Goal: Task Accomplishment & Management: Use online tool/utility

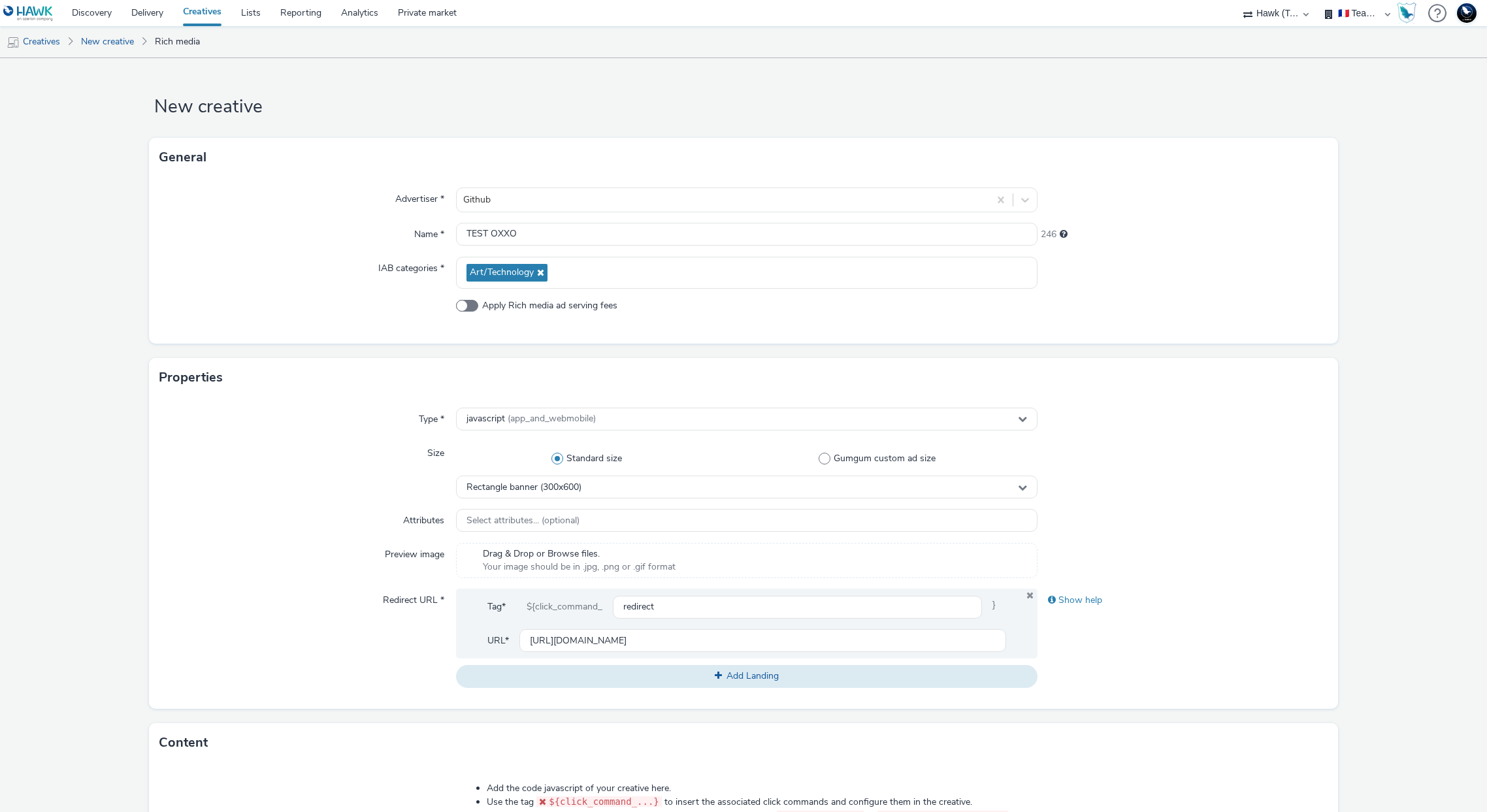
select select "2fc77e36-bb93-4aa3-9dff-dcb08e02eac6"
select select "1eb1e436-ff10-4439-ac20-4e17fcc0c996"
click at [1277, 15] on select "75 Media A8 Media Group ABI Media Abkom AB Abovo Ace & [PERSON_NAME] Ad-on Medi…" at bounding box center [1276, 13] width 78 height 26
select select "2b8dd31a-8117-4e68-a346-a4c56cee5b05"
click at [1315, 0] on select "75 Media A8 Media Group ABI Media Abkom AB Abovo Ace & [PERSON_NAME] Ad-on Medi…" at bounding box center [1276, 13] width 78 height 26
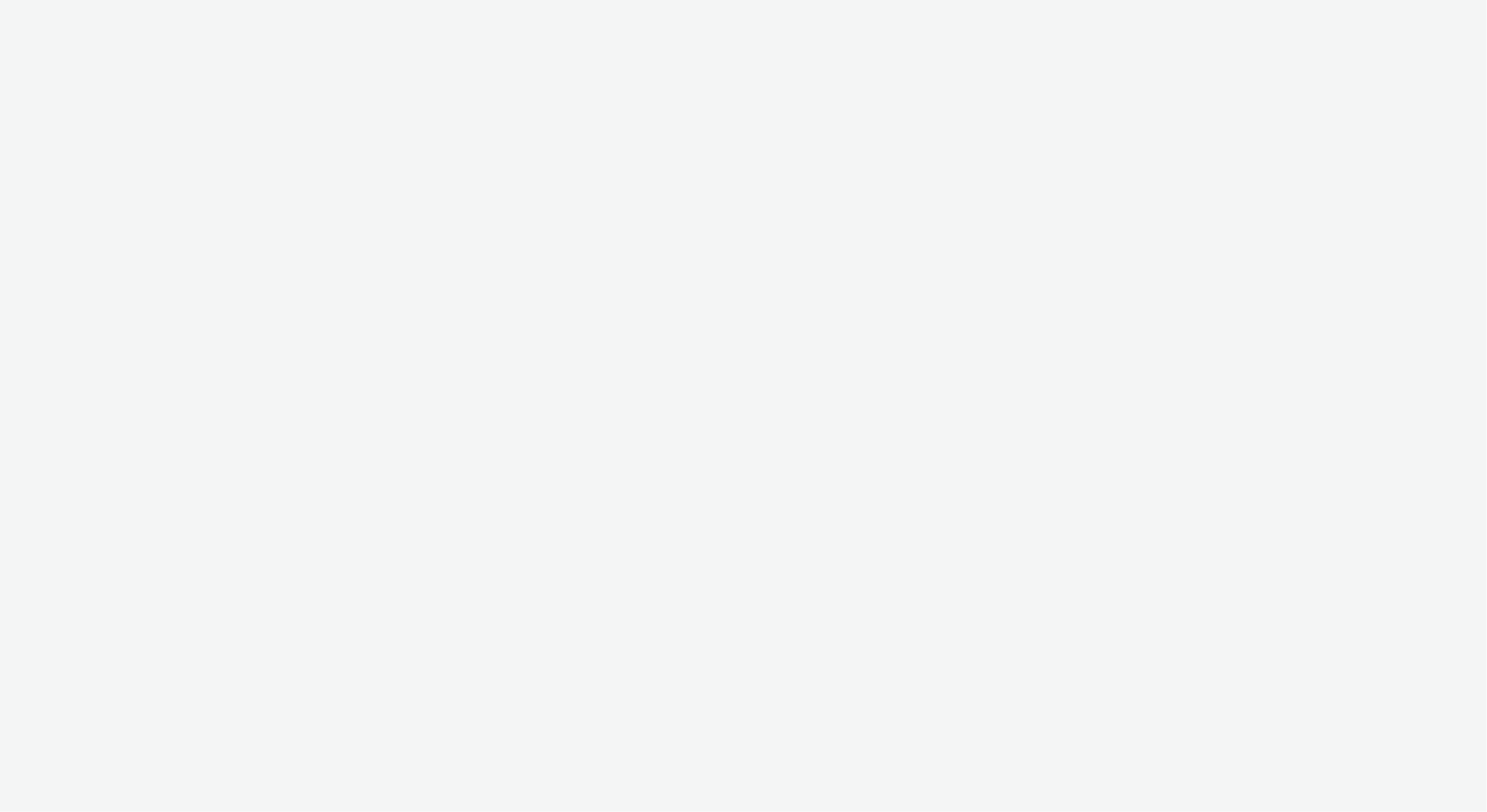
select select "2b8dd31a-8117-4e68-a346-a4c56cee5b05"
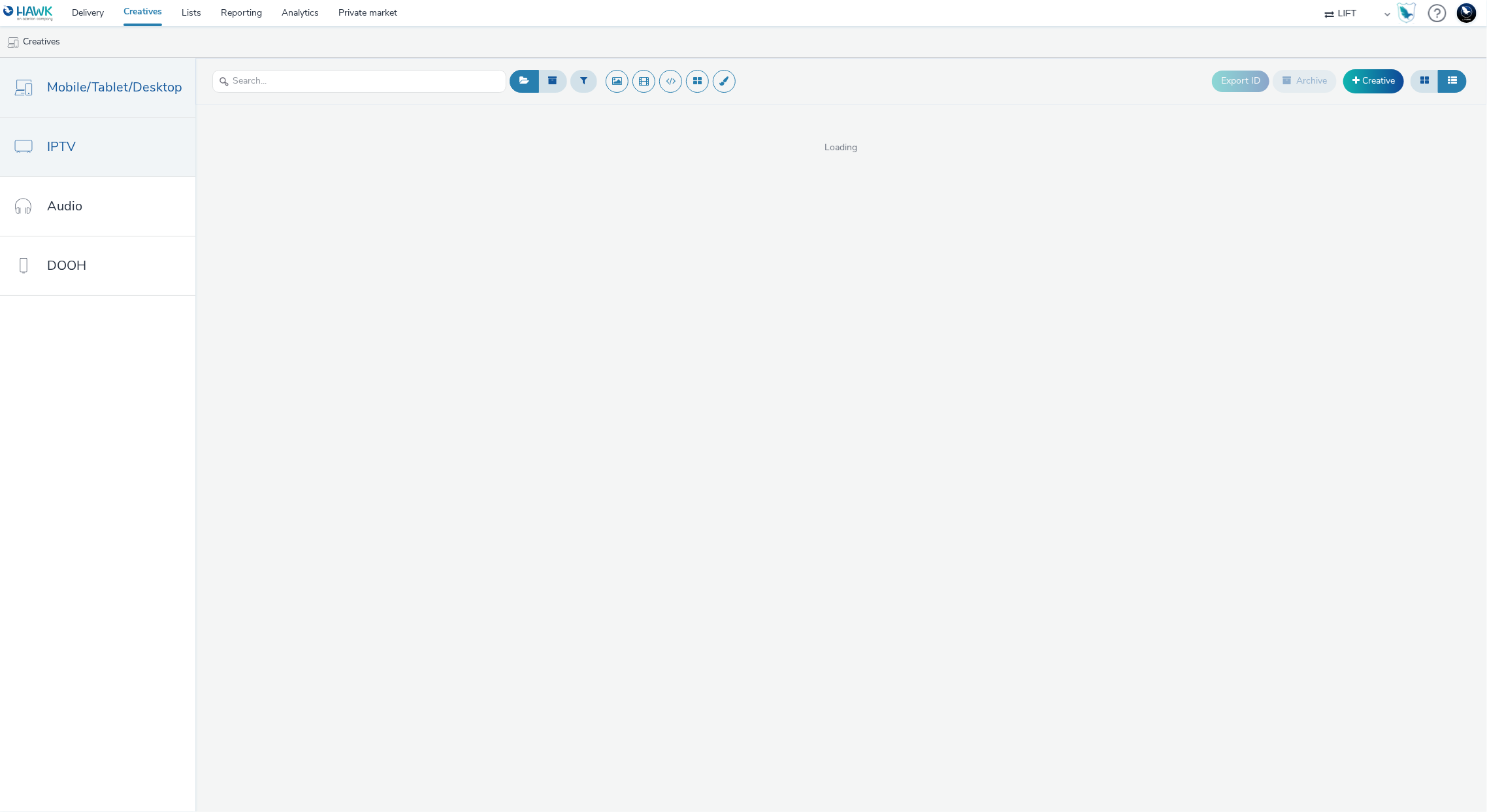
click at [157, 155] on link "IPTV" at bounding box center [97, 147] width 195 height 59
click at [71, 144] on span "IPTV" at bounding box center [61, 146] width 29 height 19
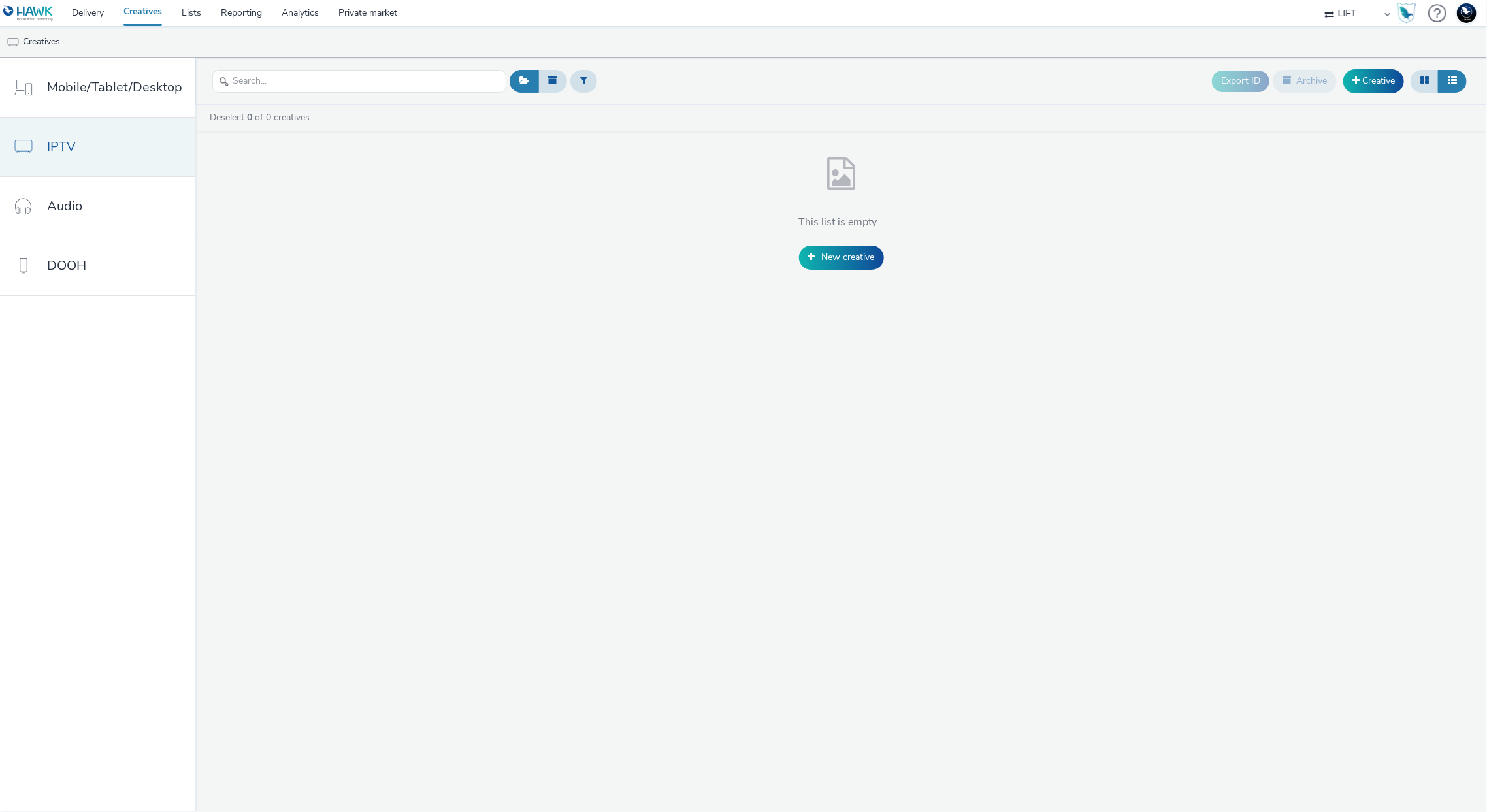
click at [71, 144] on span "IPTV" at bounding box center [61, 146] width 29 height 19
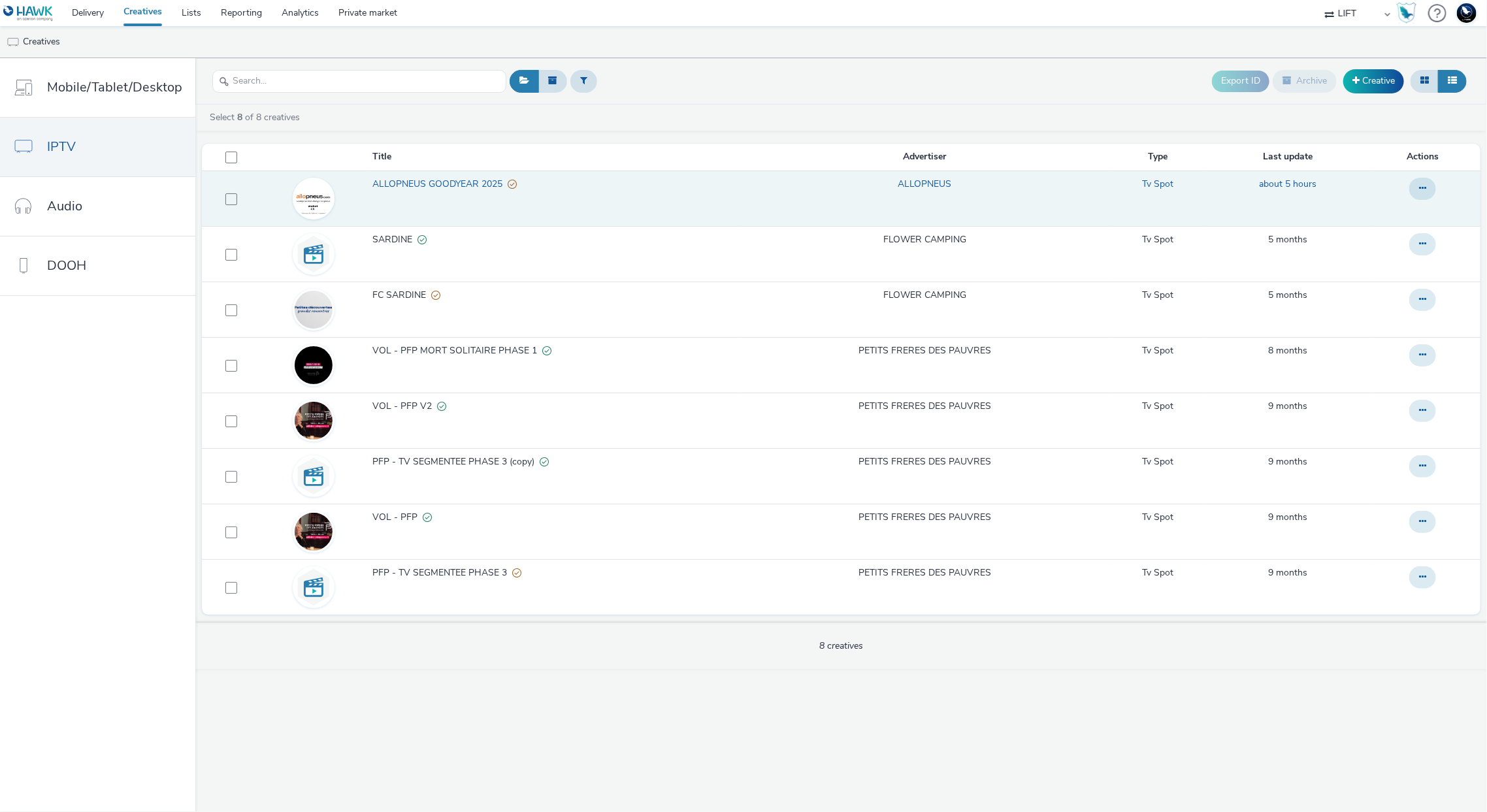
click at [435, 177] on span "ALLOPNEUS GOODYEAR 2025" at bounding box center [440, 184] width 136 height 13
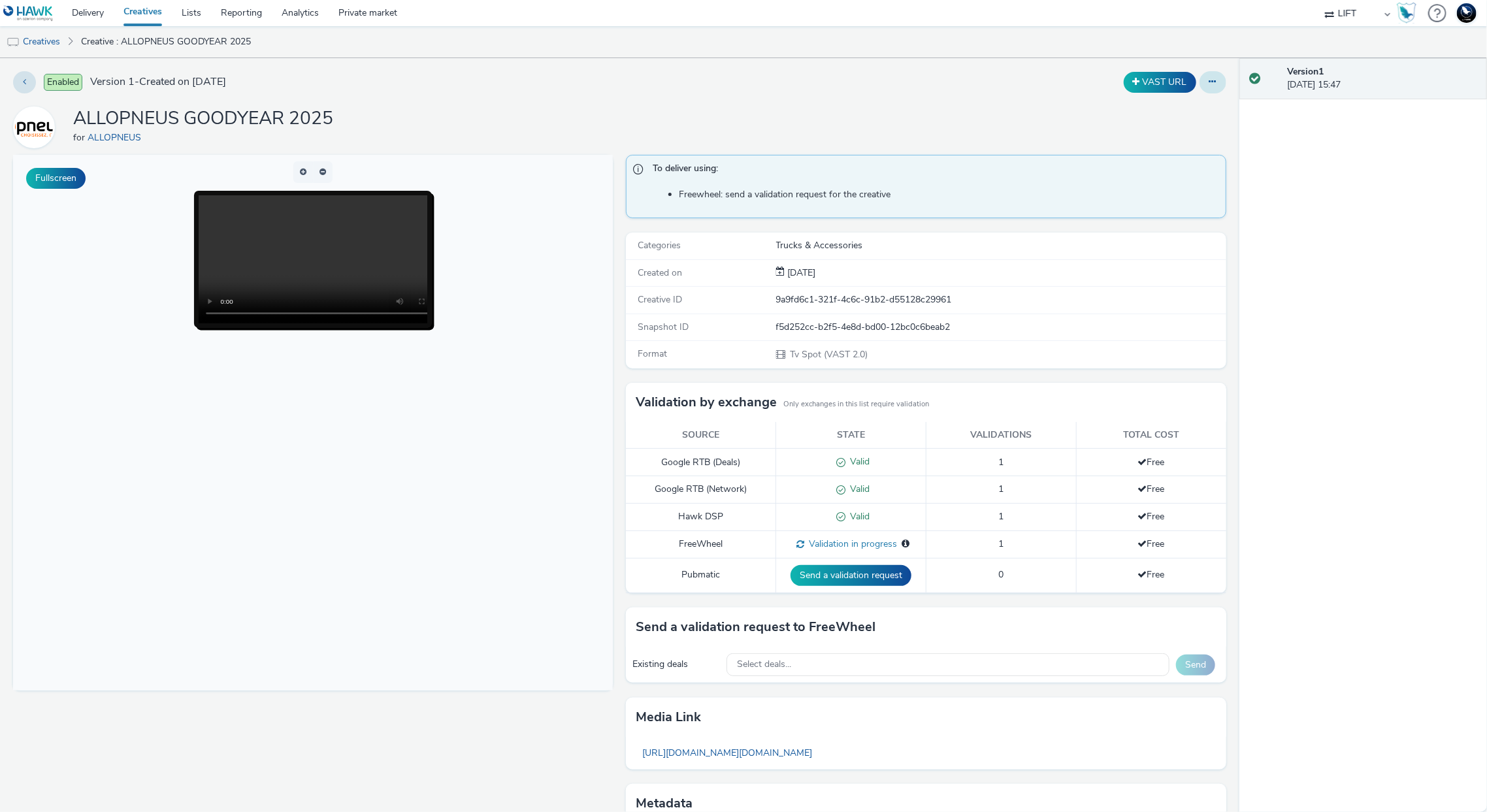
click at [1209, 85] on icon at bounding box center [1213, 82] width 7 height 9
click at [1194, 108] on link "Edit" at bounding box center [1177, 108] width 98 height 26
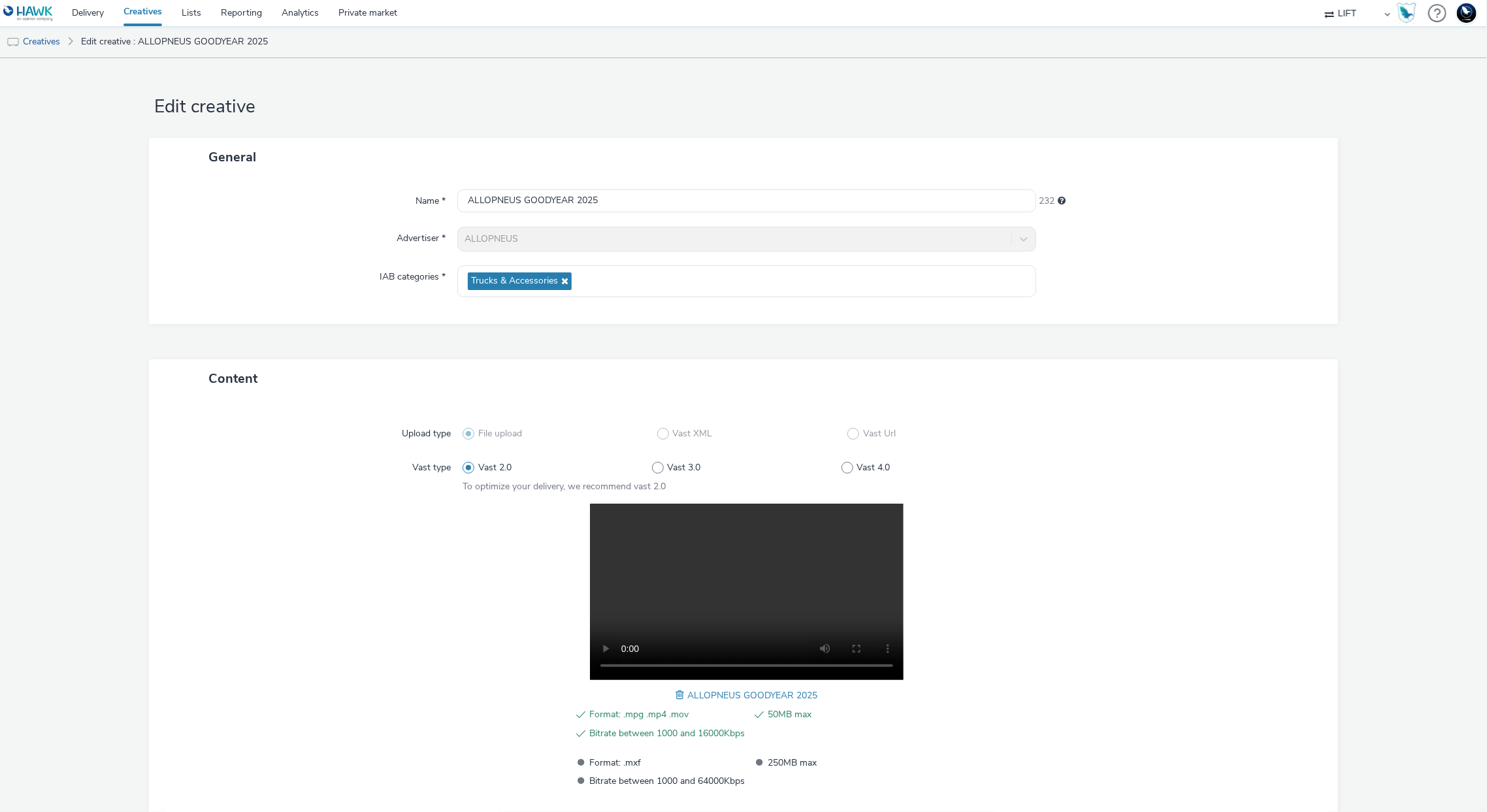
click at [678, 691] on span at bounding box center [682, 695] width 12 height 15
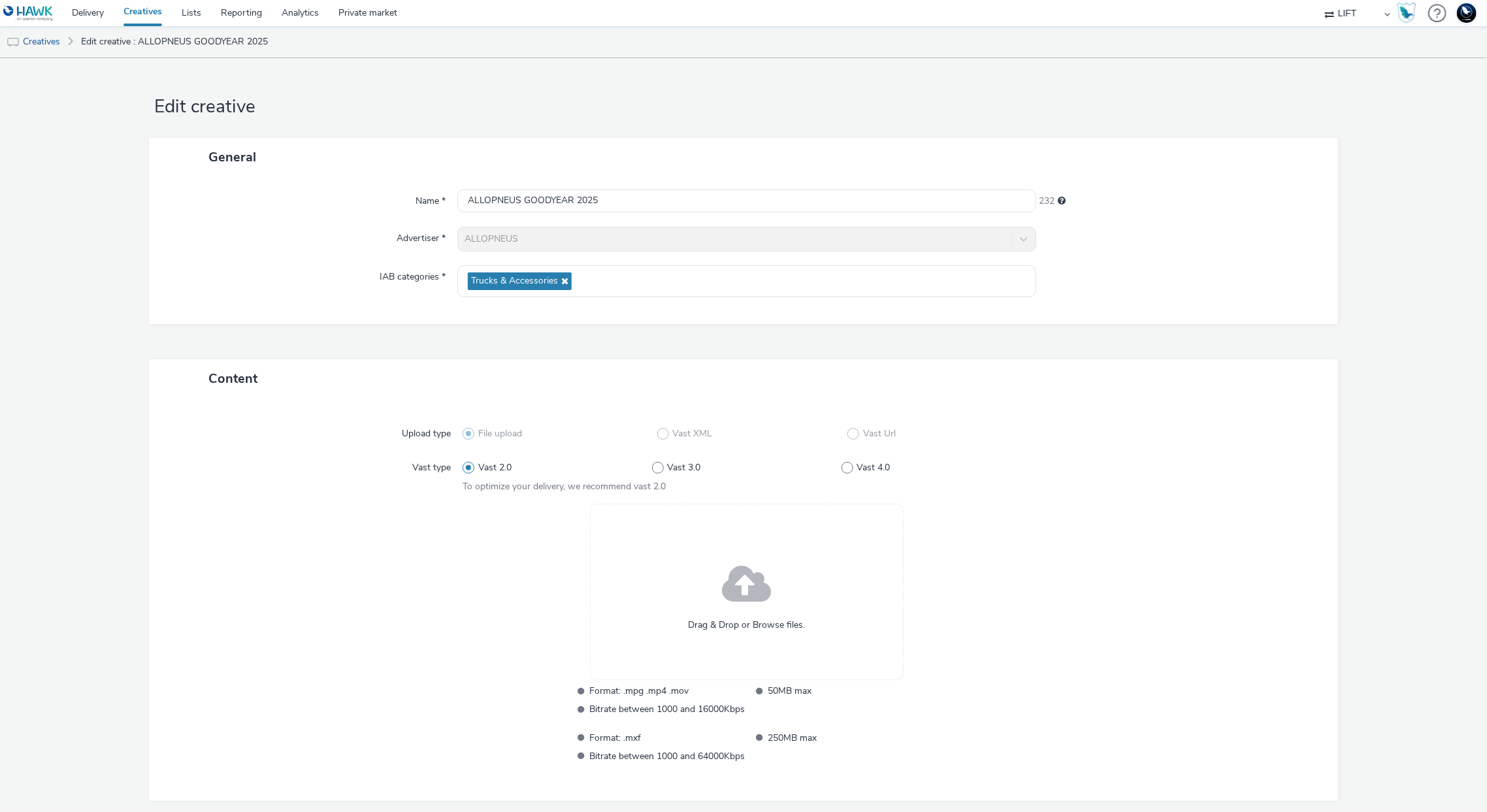
click at [756, 615] on span at bounding box center [747, 585] width 49 height 66
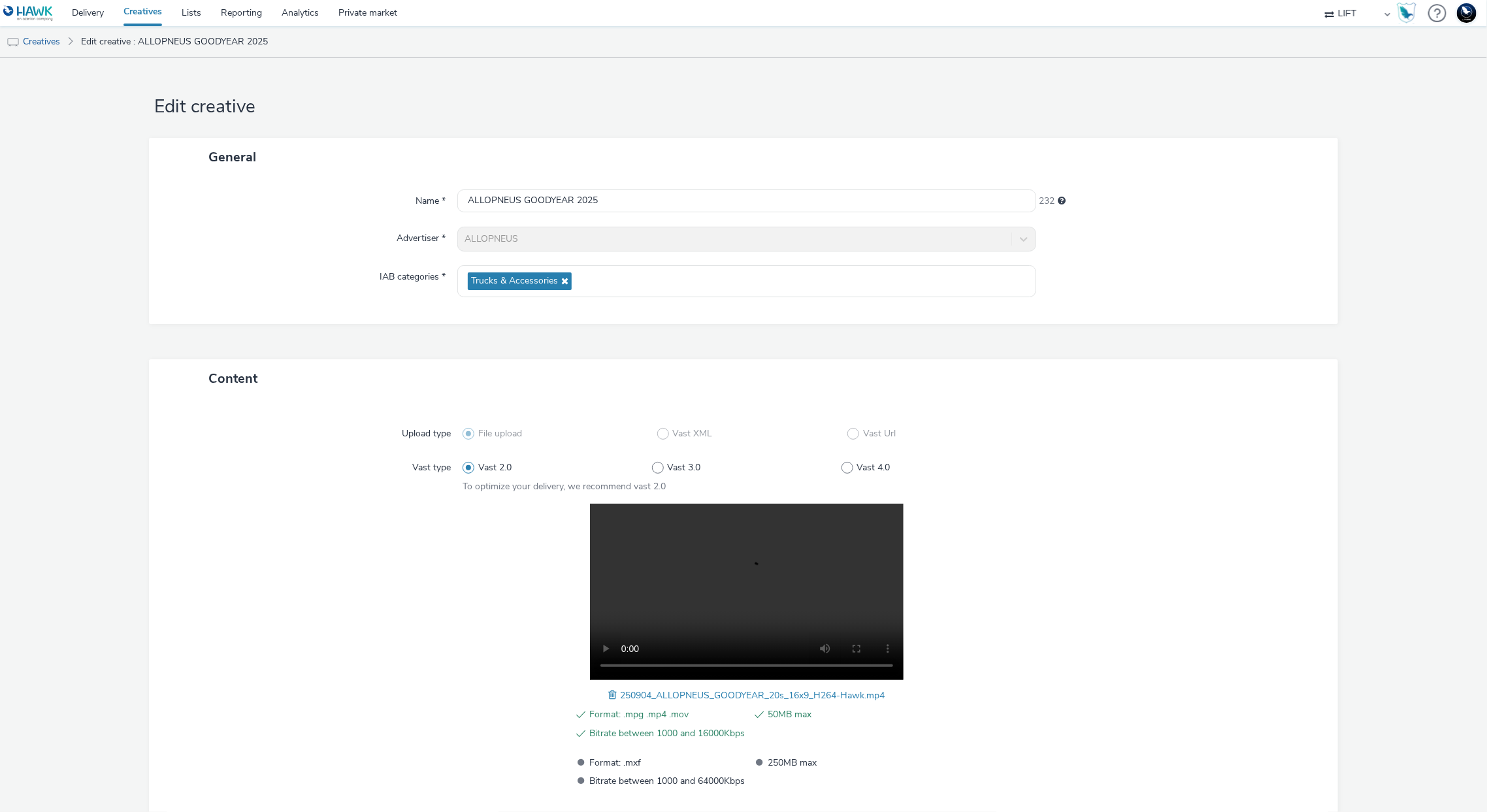
scroll to position [77, 0]
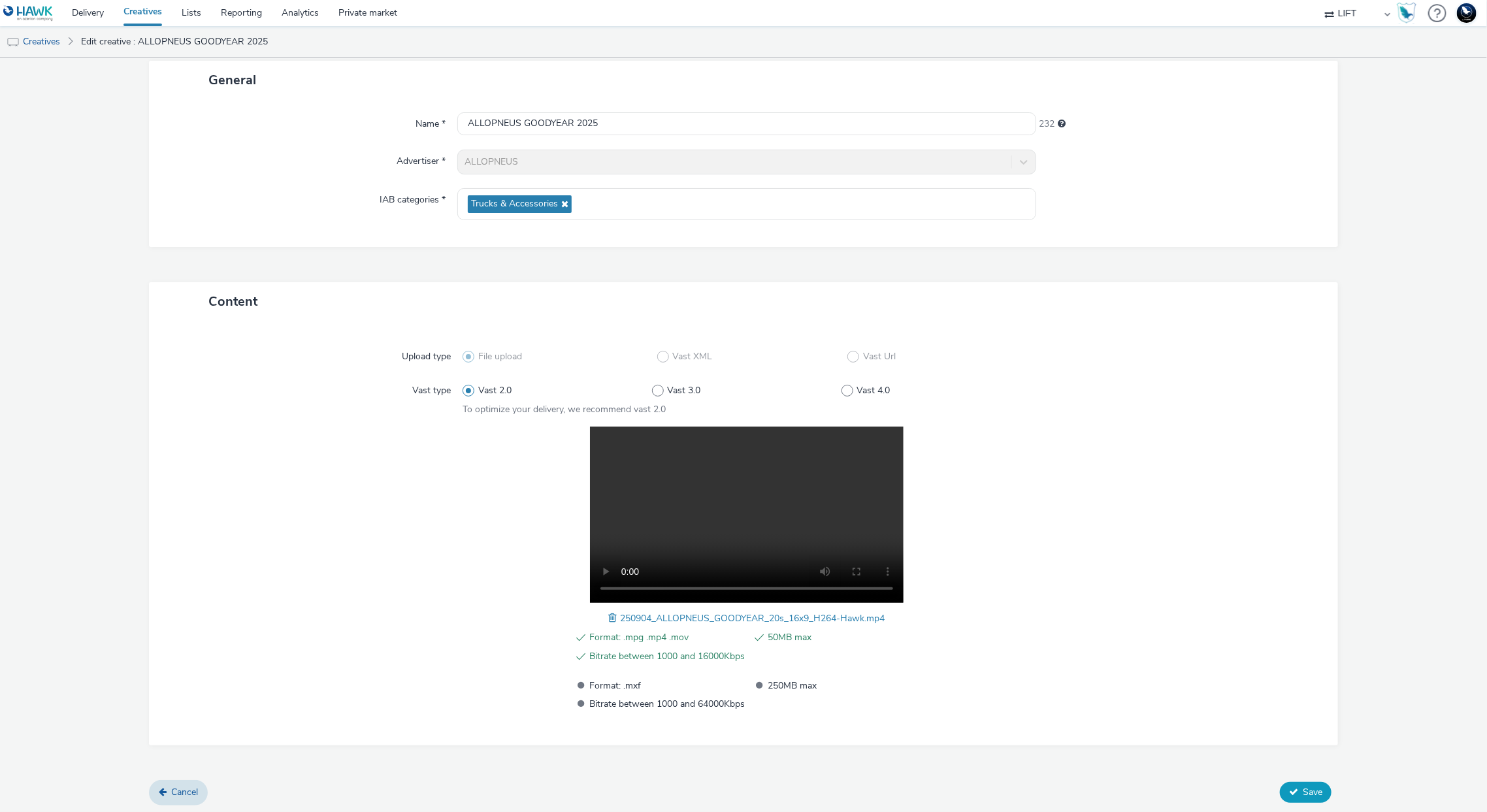
click at [1307, 791] on span "Save" at bounding box center [1312, 791] width 20 height 13
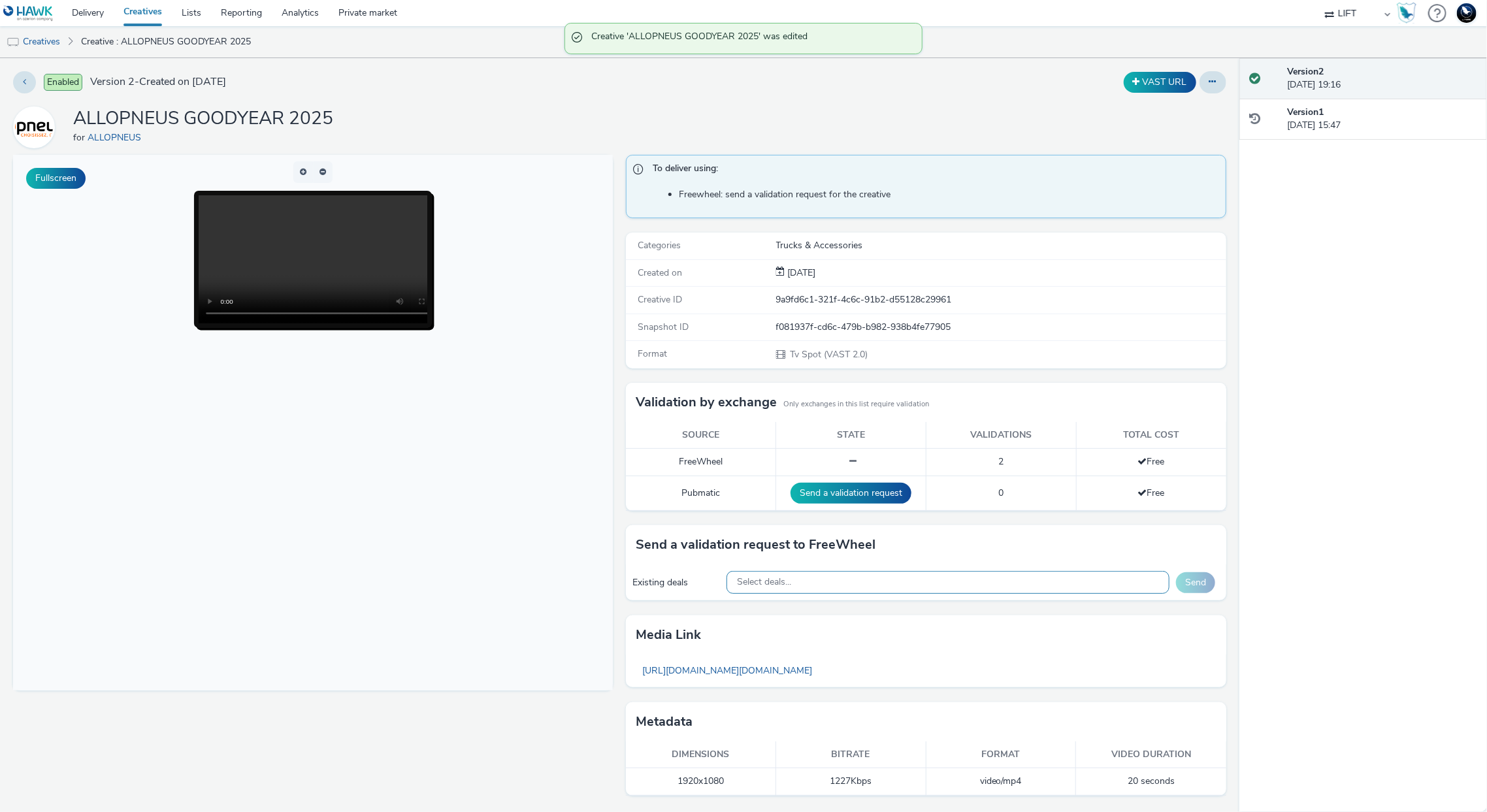
click at [958, 585] on div "Select deals..." at bounding box center [947, 582] width 443 height 23
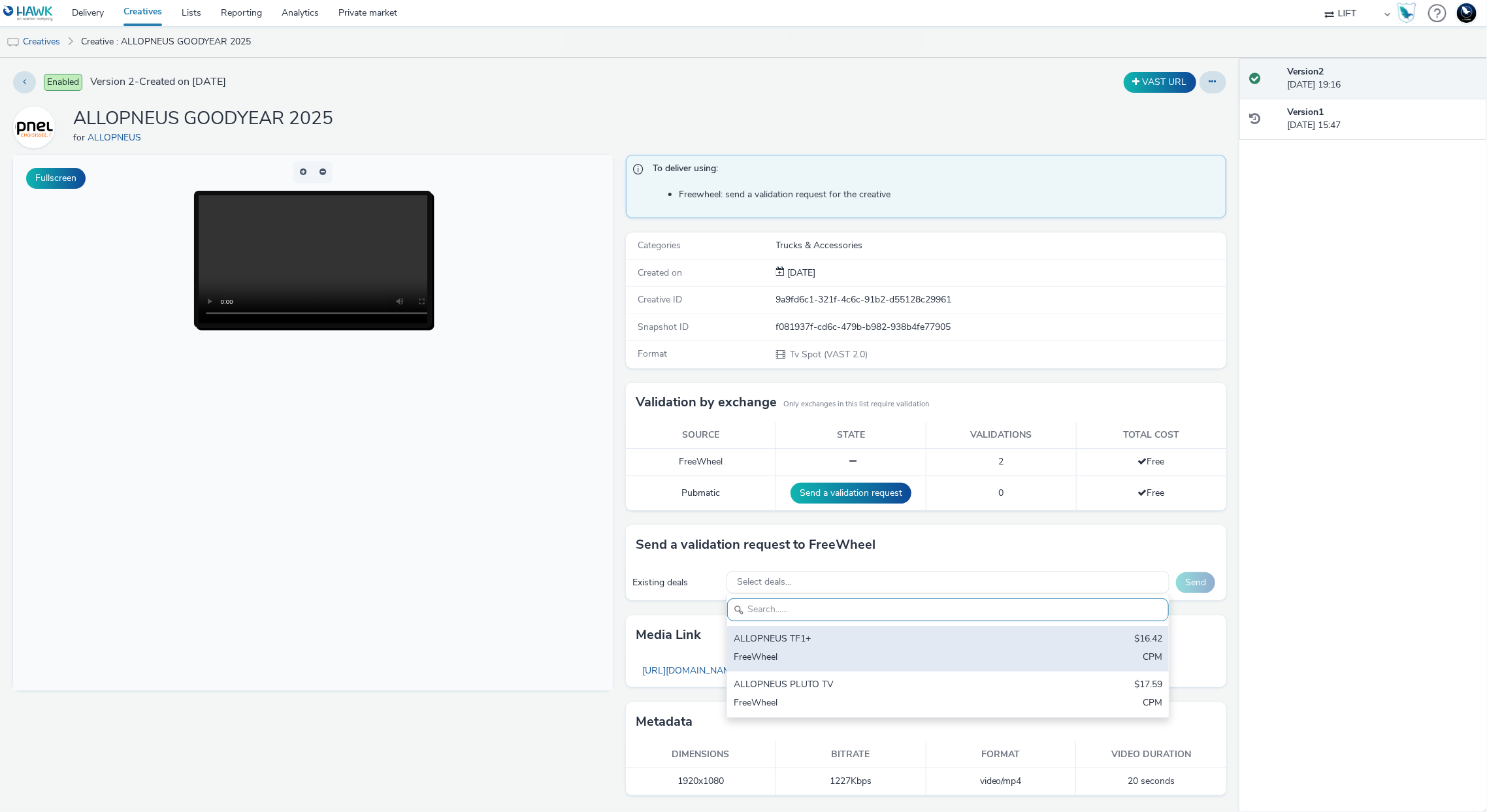
click at [963, 634] on div "ALLOPNEUS TF1+" at bounding box center [875, 640] width 284 height 15
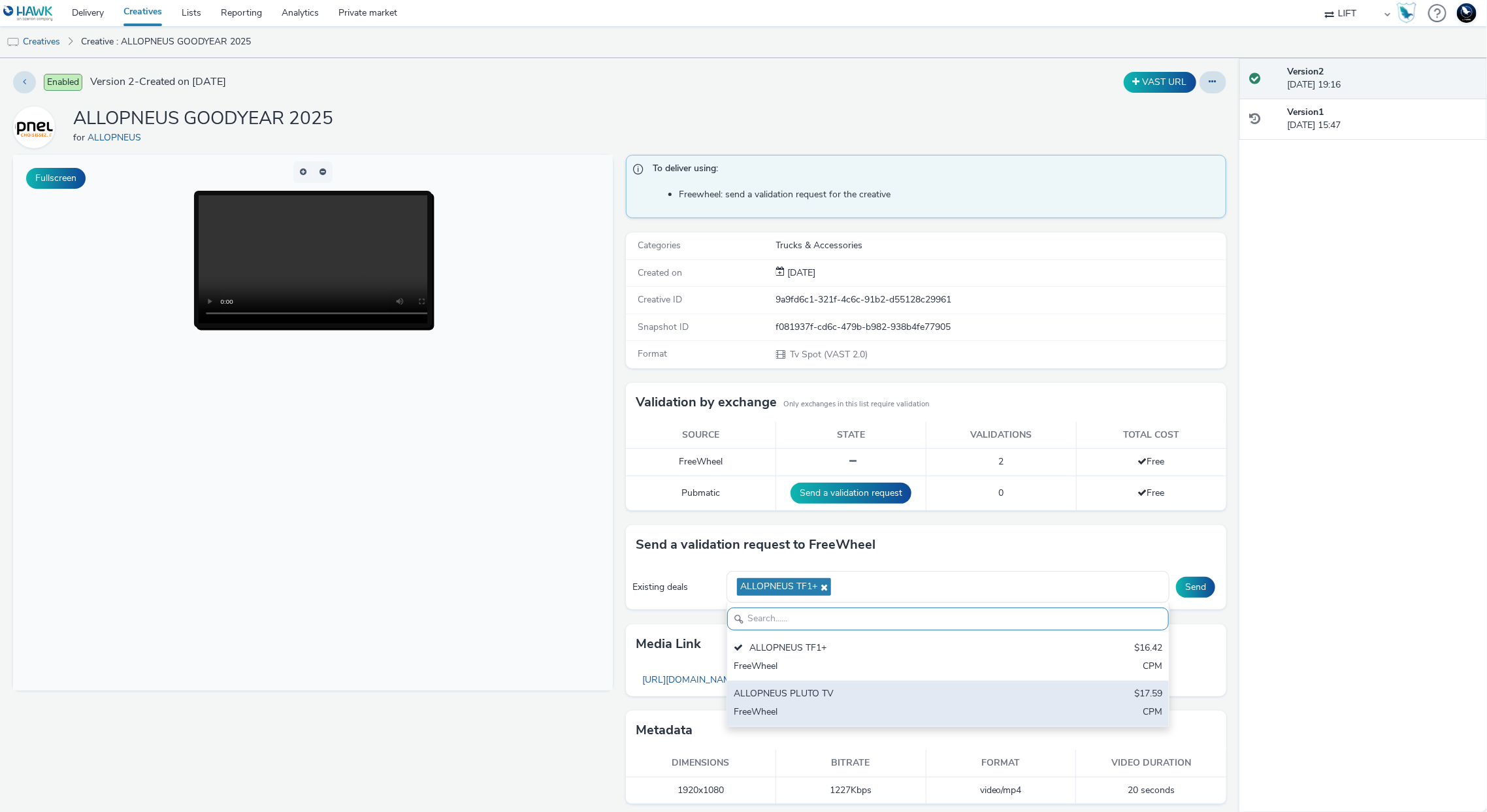
click at [996, 691] on div "ALLOPNEUS PLUTO TV" at bounding box center [875, 694] width 284 height 15
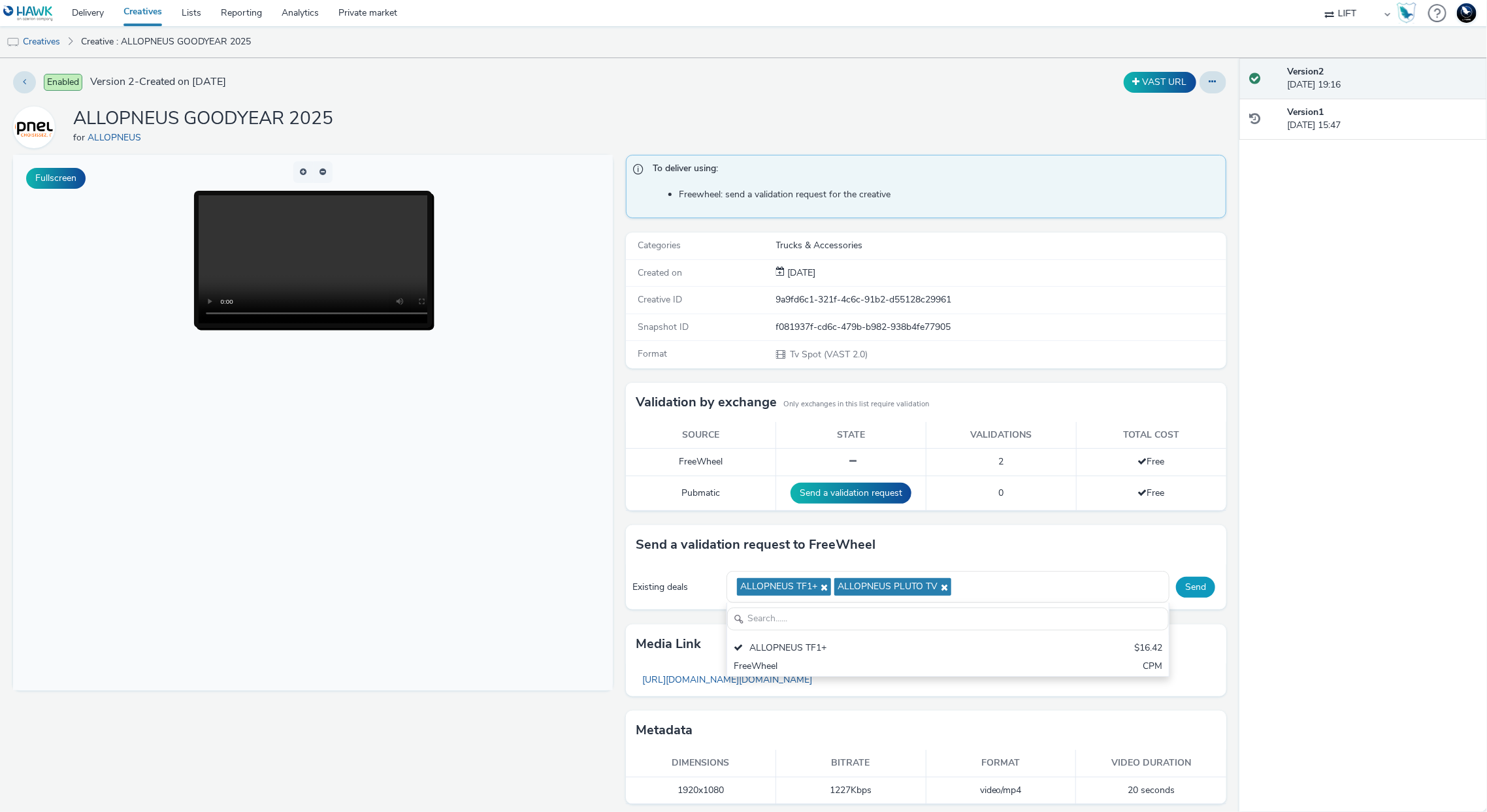
click at [1178, 582] on button "Send" at bounding box center [1195, 587] width 39 height 21
